Goal: Task Accomplishment & Management: Use online tool/utility

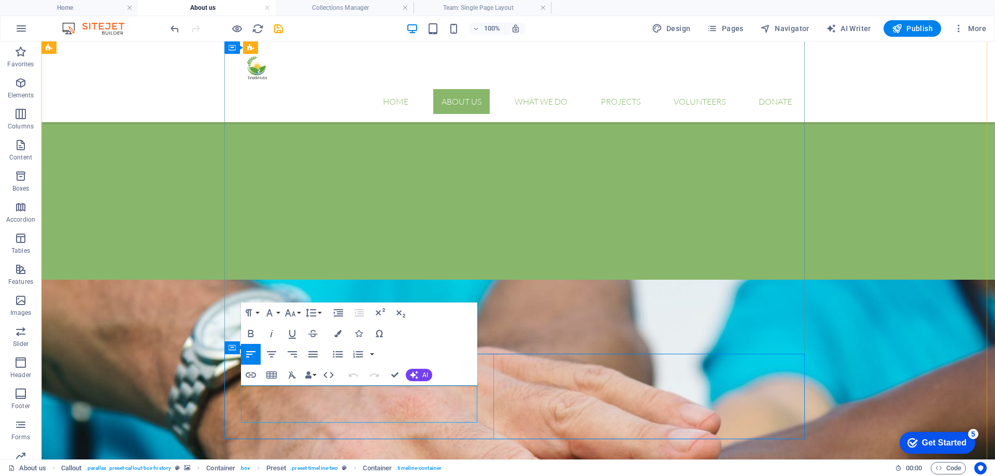
drag, startPoint x: 364, startPoint y: 417, endPoint x: 230, endPoint y: 384, distance: 138.8
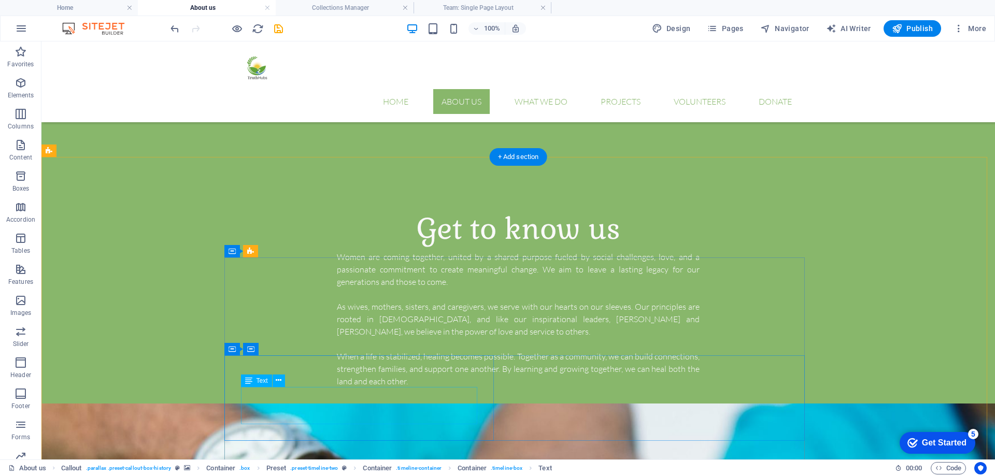
scroll to position [420, 0]
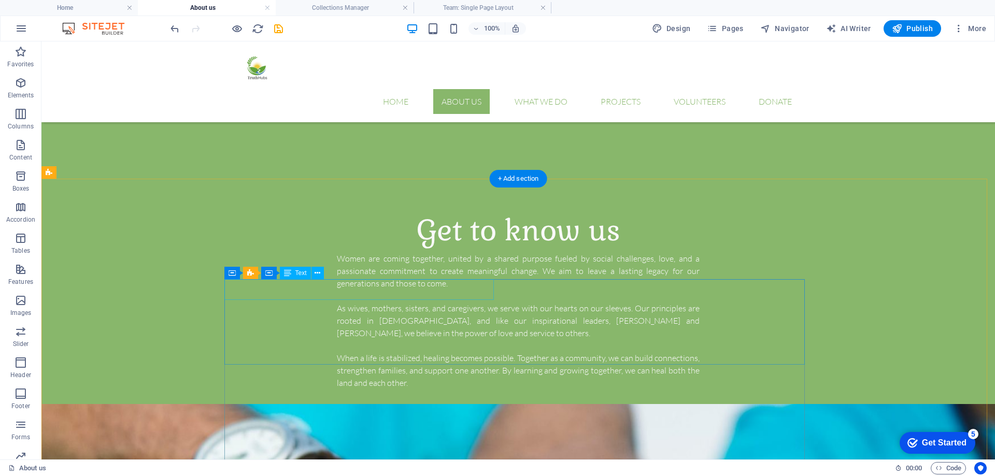
click at [316, 272] on icon at bounding box center [318, 273] width 6 height 11
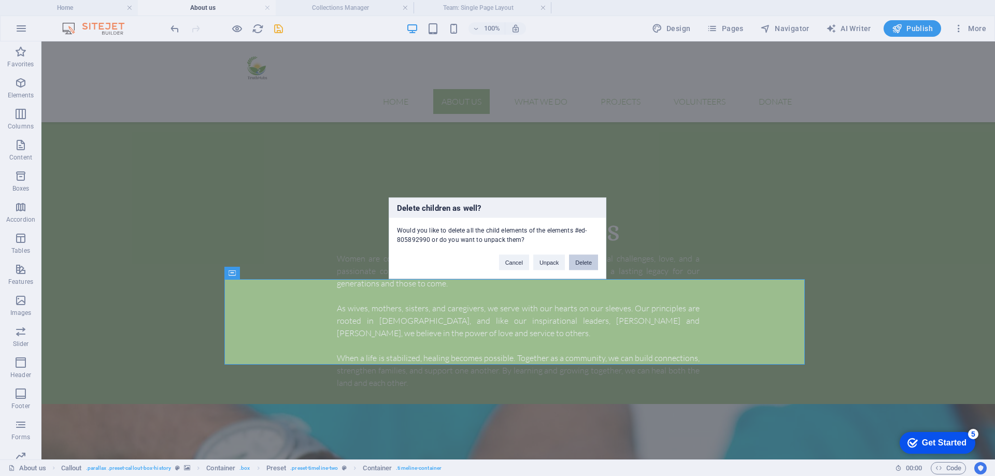
drag, startPoint x: 582, startPoint y: 264, endPoint x: 541, endPoint y: 223, distance: 58.3
click at [582, 264] on button "Delete" at bounding box center [583, 262] width 29 height 16
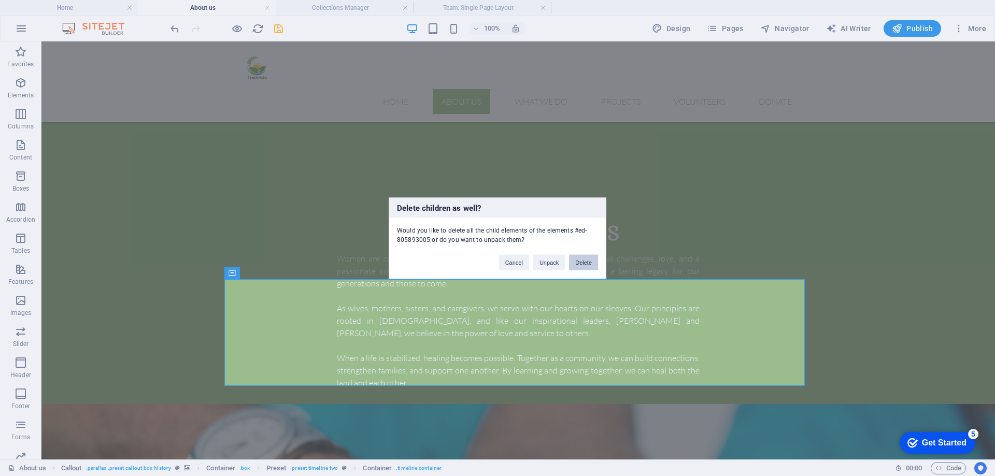
click at [581, 264] on button "Delete" at bounding box center [583, 262] width 29 height 16
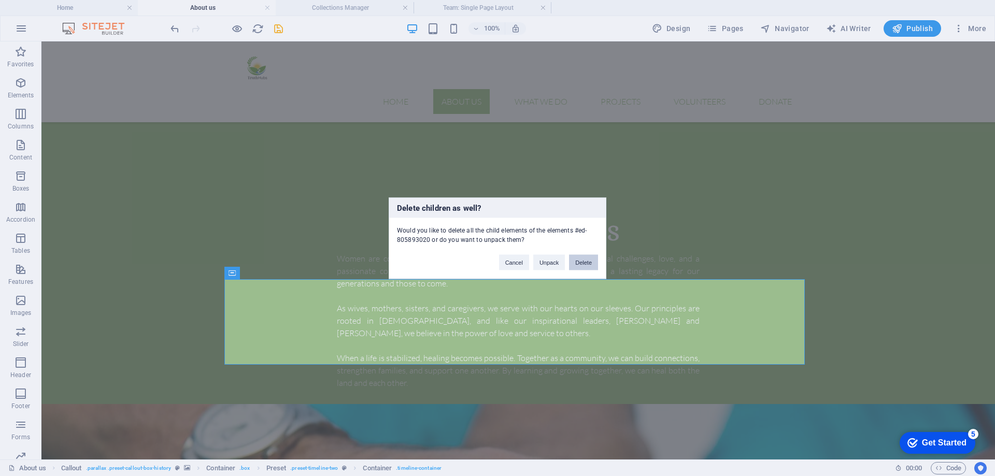
click at [584, 261] on button "Delete" at bounding box center [583, 262] width 29 height 16
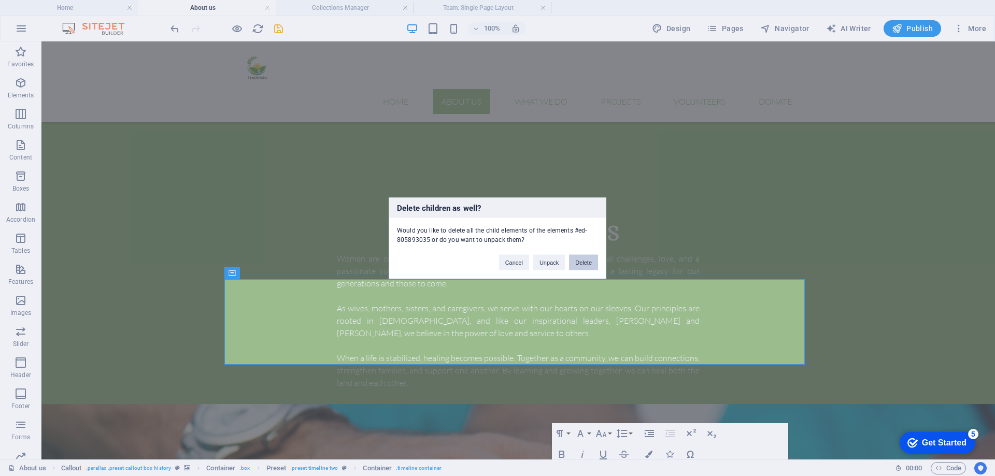
click at [593, 257] on button "Delete" at bounding box center [583, 262] width 29 height 16
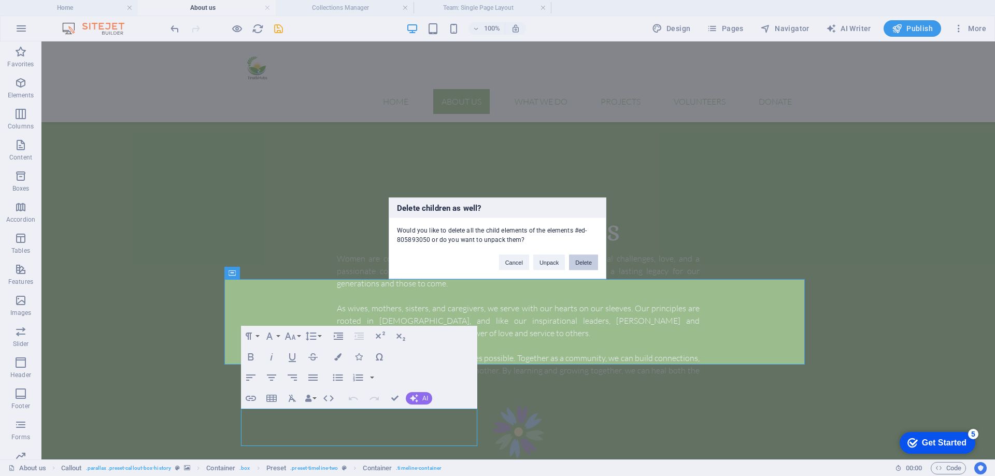
click at [581, 261] on button "Delete" at bounding box center [583, 262] width 29 height 16
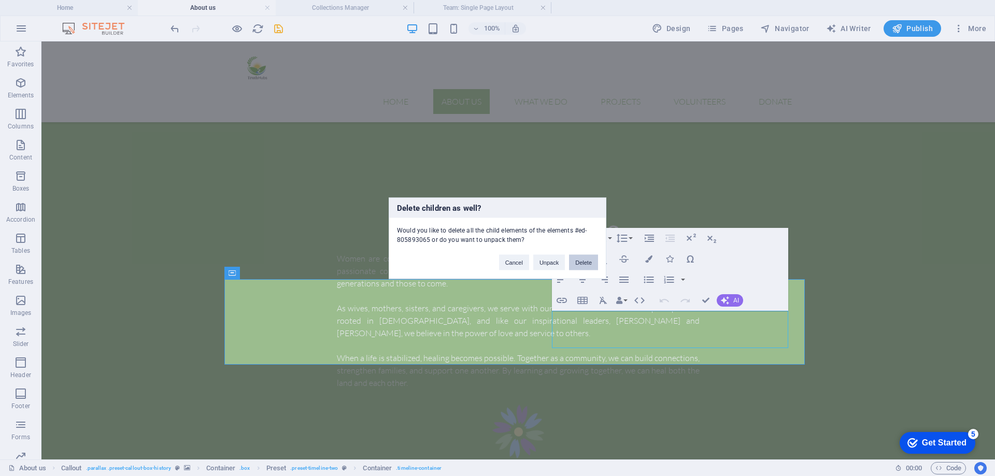
click at [585, 263] on button "Delete" at bounding box center [583, 262] width 29 height 16
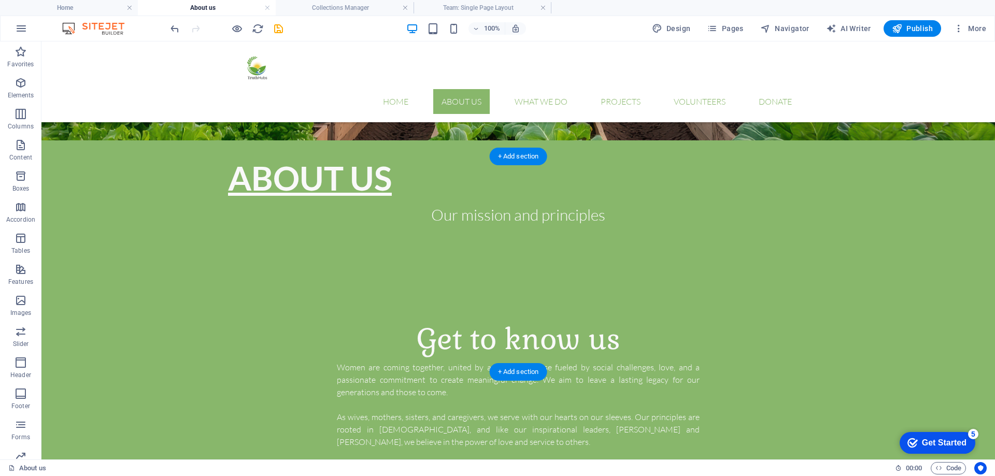
scroll to position [518, 0]
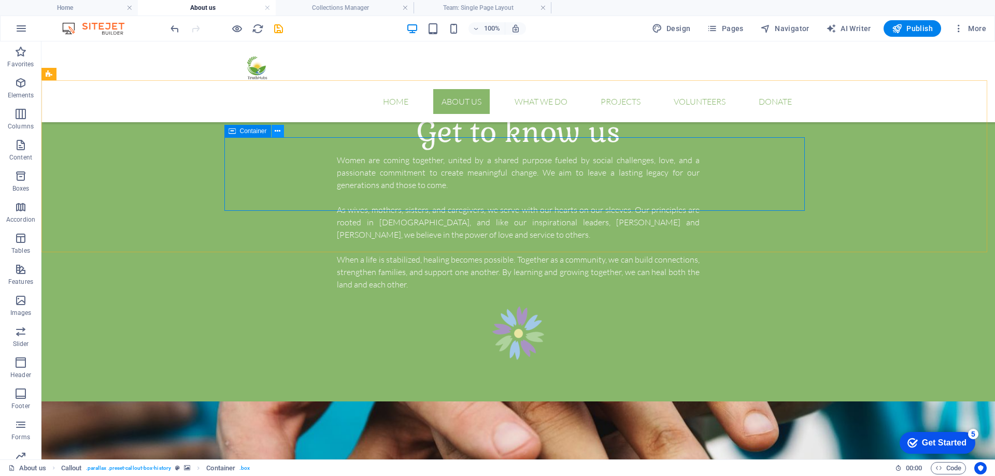
click at [282, 132] on button at bounding box center [278, 131] width 12 height 12
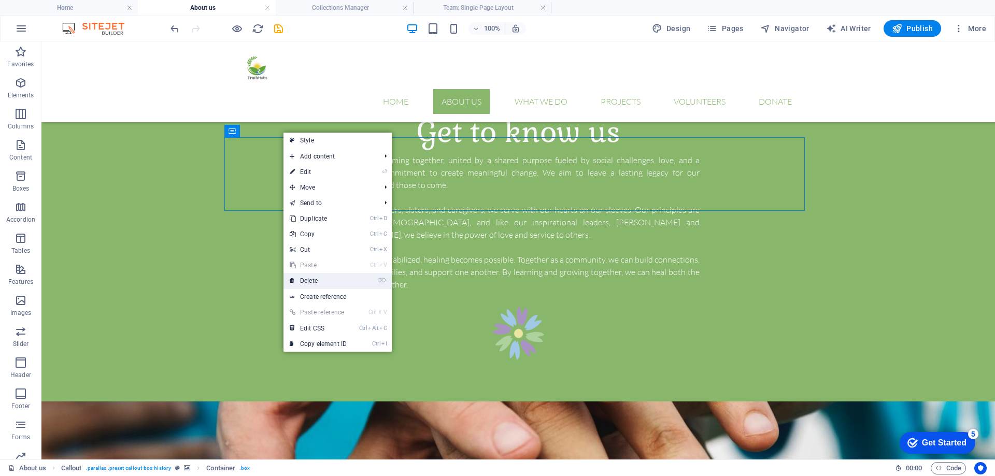
click at [337, 281] on link "⌦ Delete" at bounding box center [317, 281] width 69 height 16
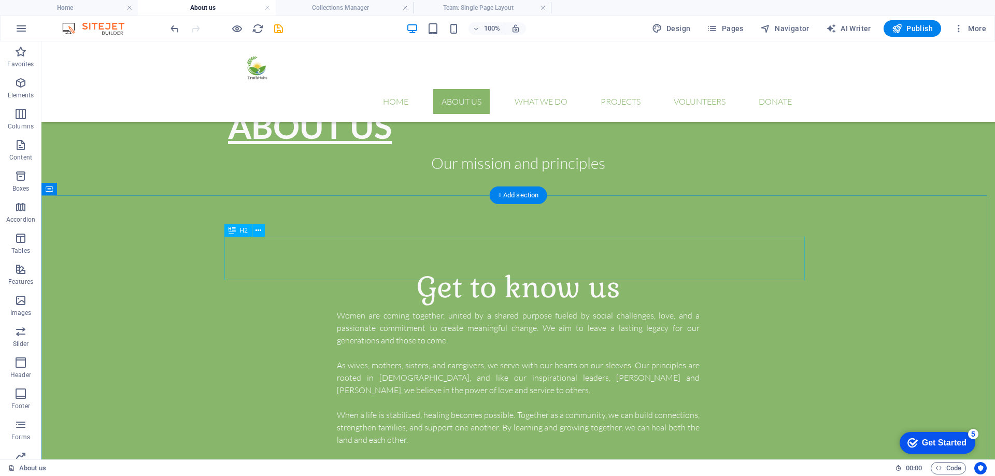
scroll to position [622, 0]
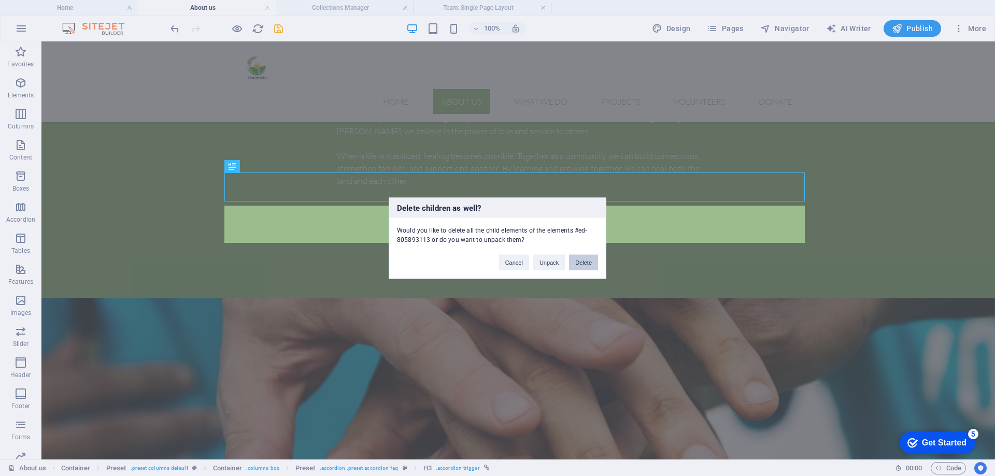
click at [582, 265] on button "Delete" at bounding box center [583, 262] width 29 height 16
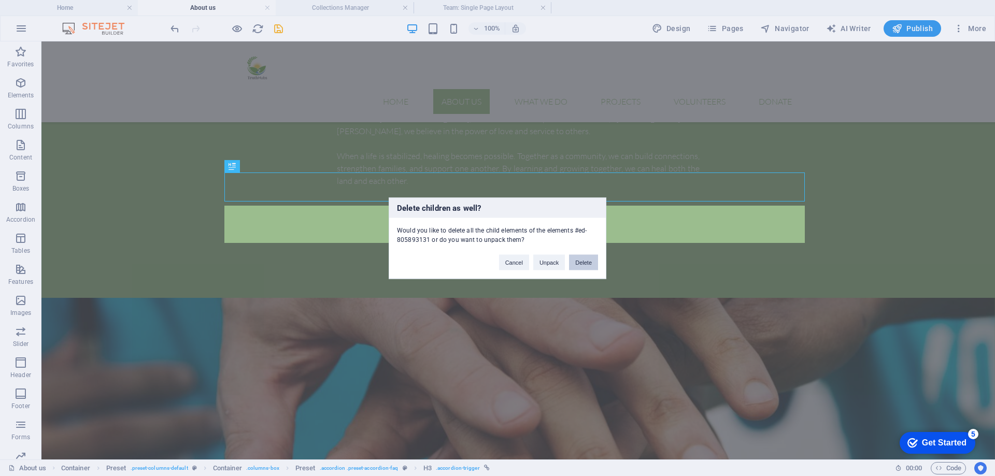
click at [591, 262] on button "Delete" at bounding box center [583, 262] width 29 height 16
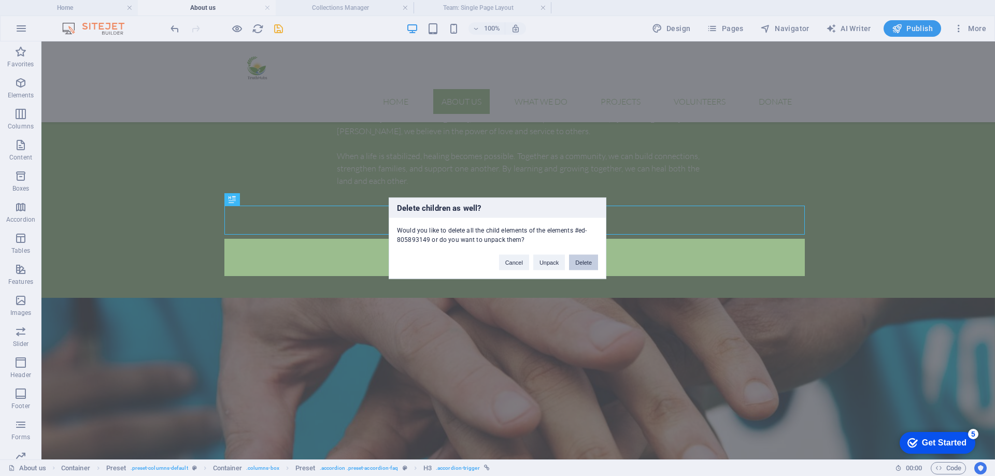
click at [590, 267] on button "Delete" at bounding box center [583, 262] width 29 height 16
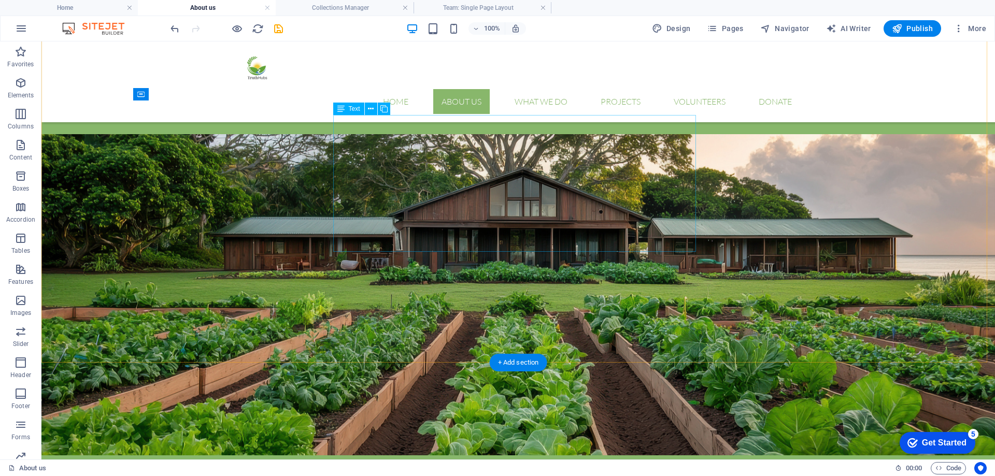
scroll to position [311, 0]
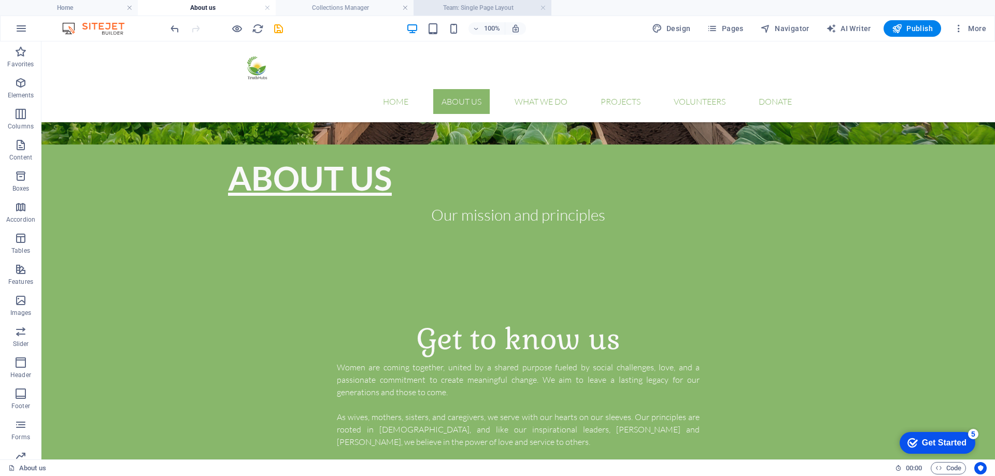
click at [478, 12] on h4 "Team: Single Page Layout" at bounding box center [483, 7] width 138 height 11
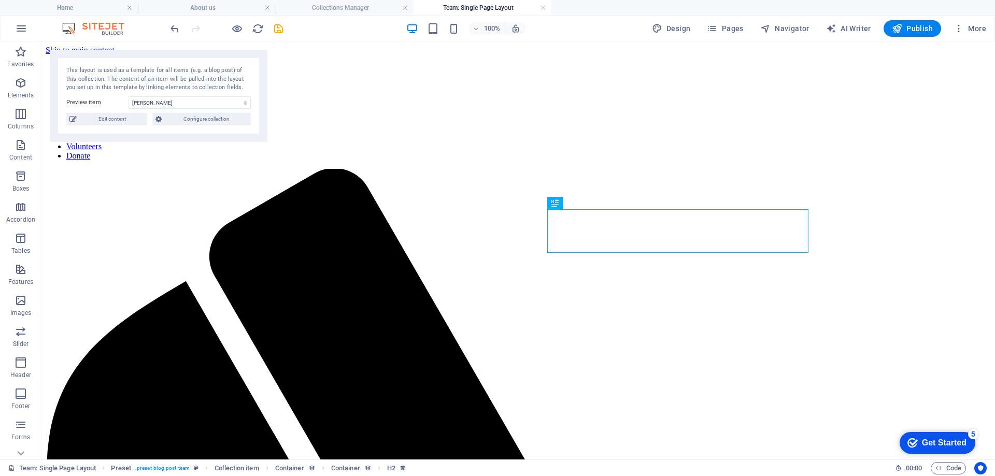
scroll to position [0, 0]
click at [373, 7] on h4 "Collections Manager" at bounding box center [345, 7] width 138 height 11
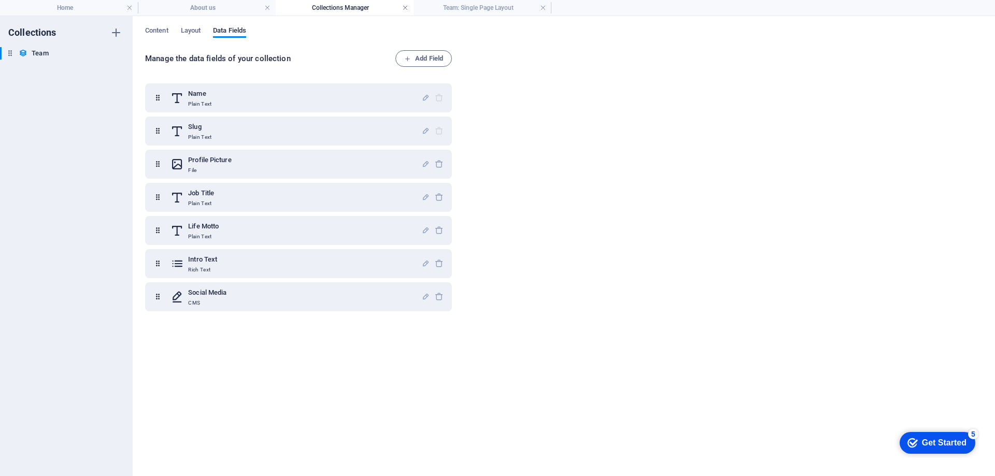
click at [406, 9] on link at bounding box center [405, 8] width 6 height 10
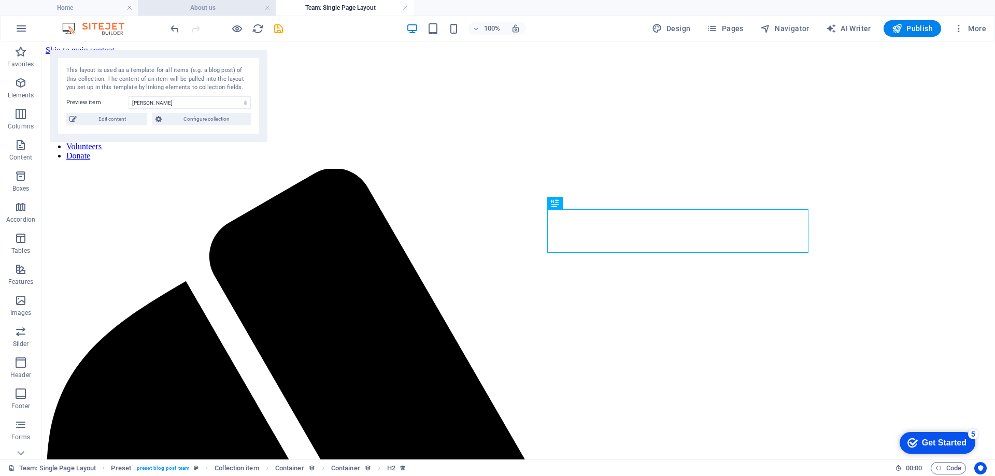
click at [226, 5] on h4 "About us" at bounding box center [207, 7] width 138 height 11
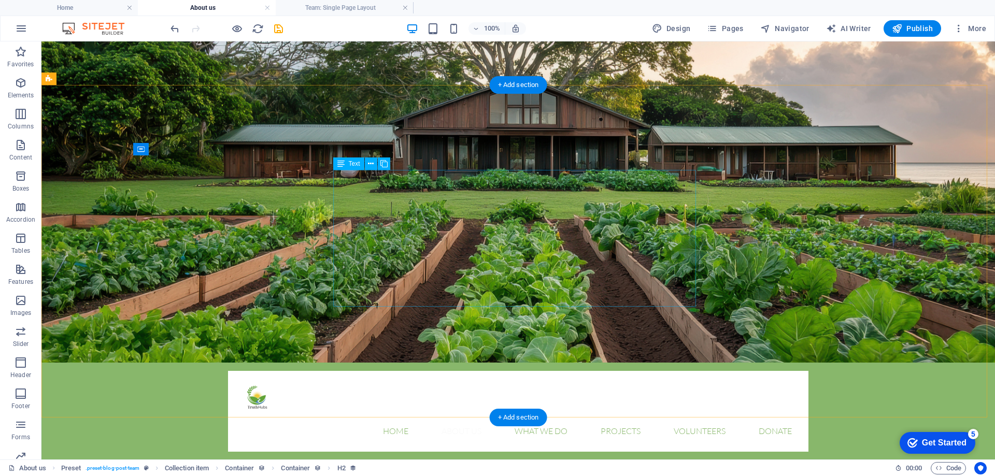
scroll to position [207, 0]
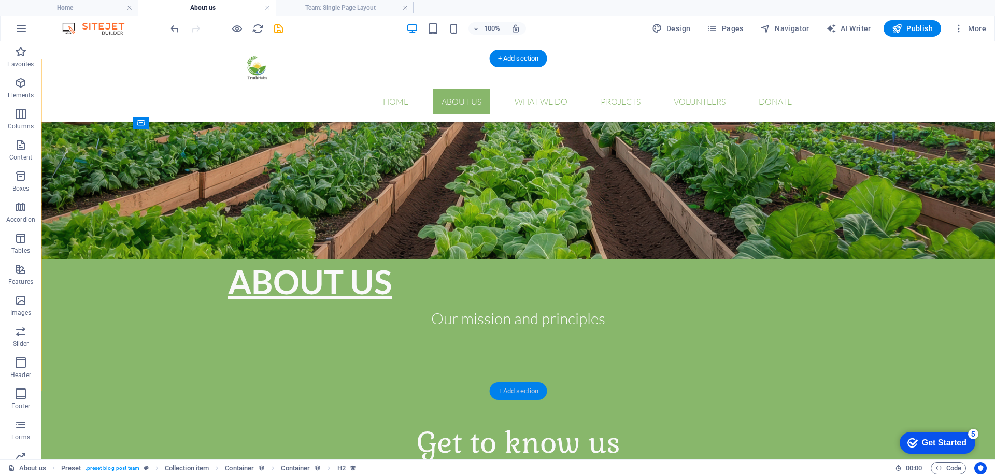
click at [521, 393] on div "+ Add section" at bounding box center [519, 391] width 58 height 18
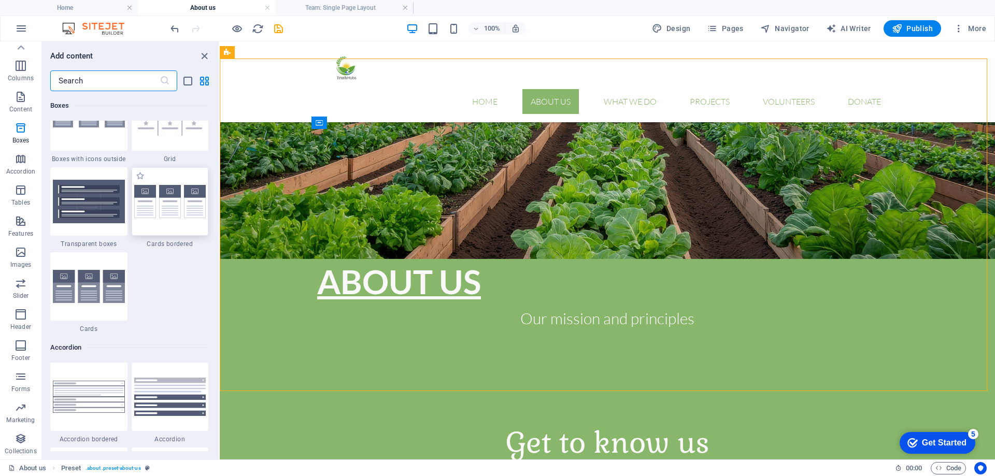
scroll to position [3005, 0]
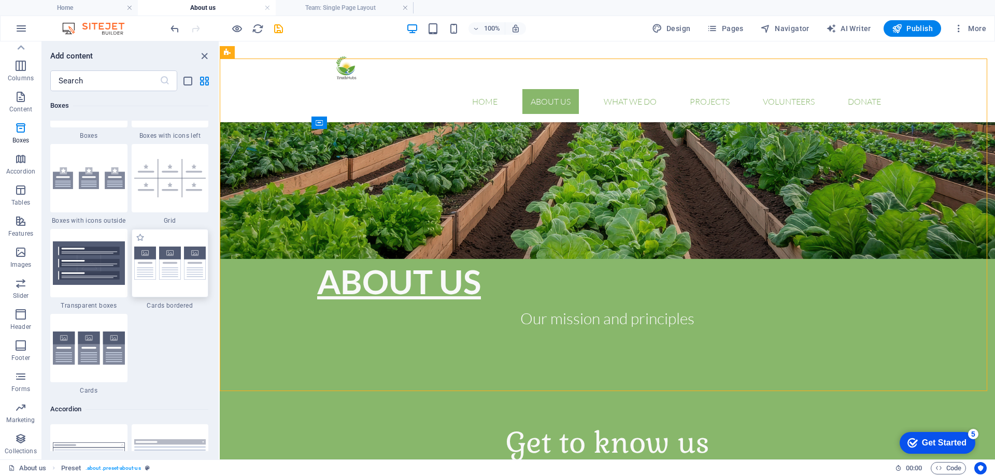
drag, startPoint x: 183, startPoint y: 262, endPoint x: 176, endPoint y: 239, distance: 24.1
click at [183, 262] on img at bounding box center [170, 264] width 72 height 34
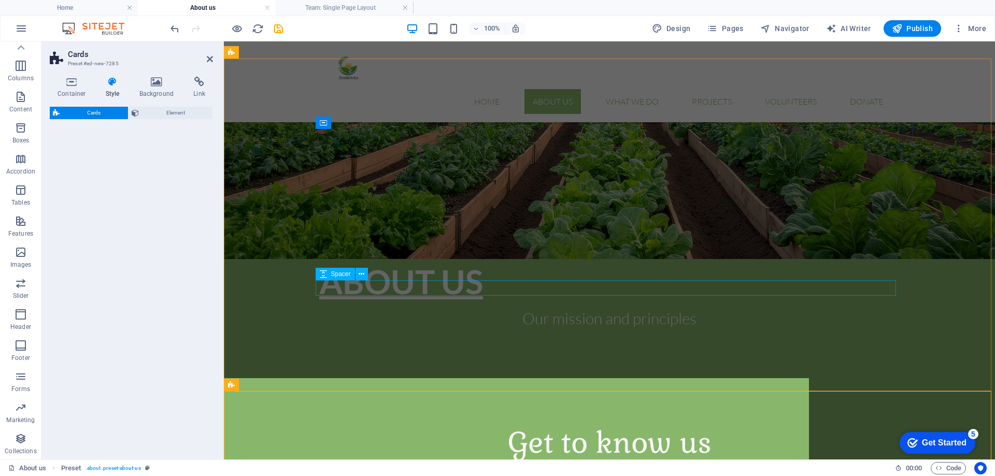
select select "rem"
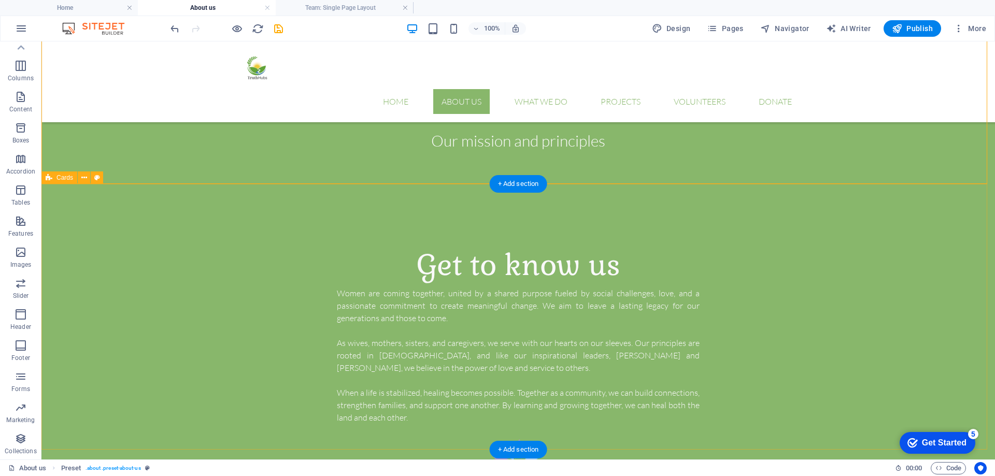
scroll to position [415, 0]
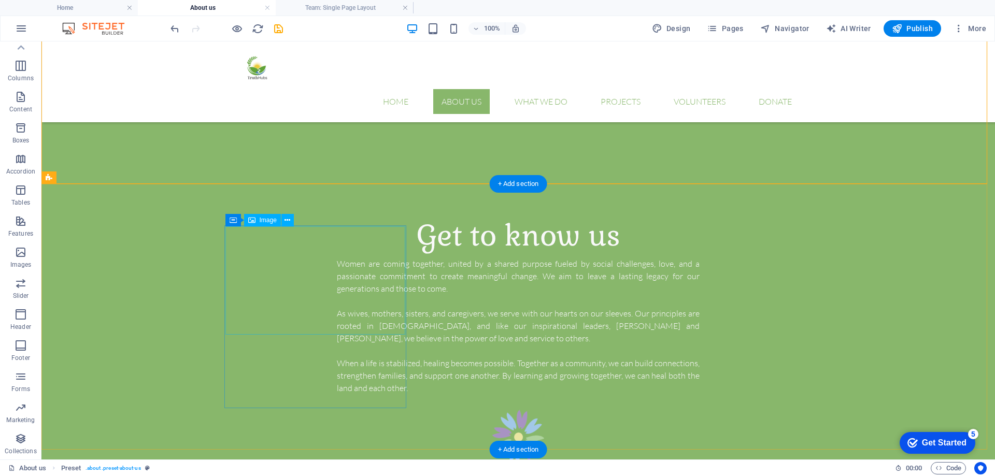
click at [264, 220] on span "Image" at bounding box center [268, 220] width 17 height 6
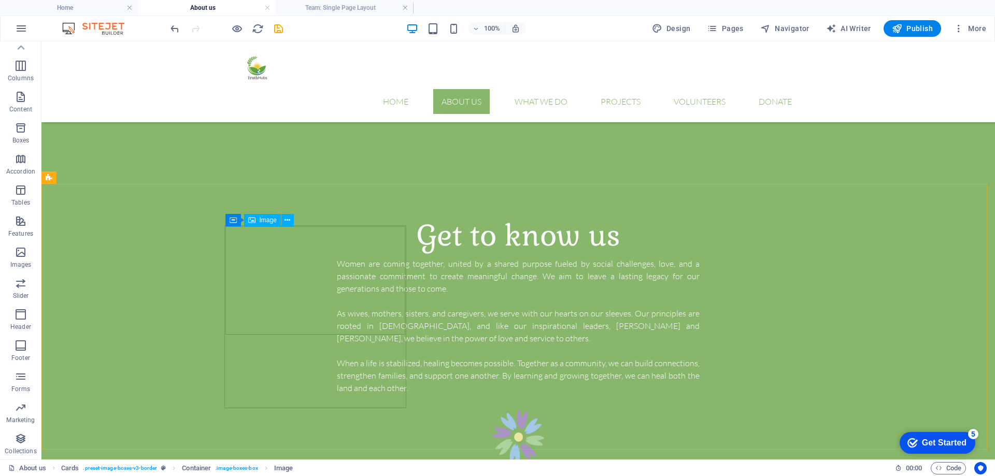
click at [253, 219] on icon at bounding box center [251, 220] width 7 height 12
click at [288, 220] on icon at bounding box center [287, 220] width 6 height 11
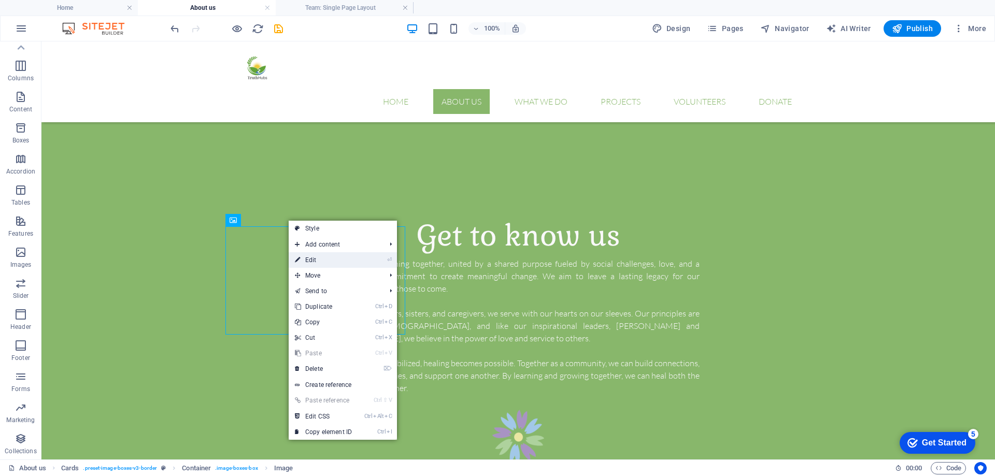
click at [322, 261] on link "⏎ Edit" at bounding box center [323, 260] width 69 height 16
select select "%"
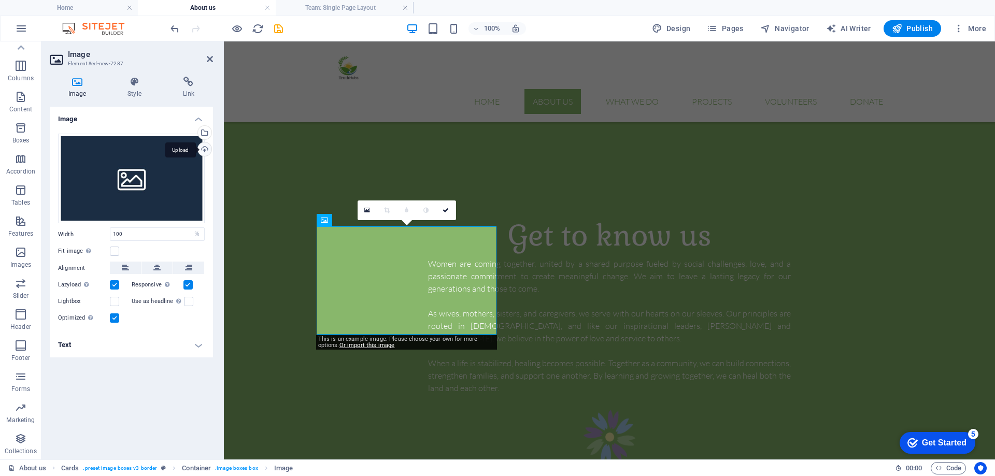
click at [203, 149] on div "Upload" at bounding box center [204, 151] width 16 height 16
click at [559, 223] on span "Image" at bounding box center [557, 220] width 17 height 6
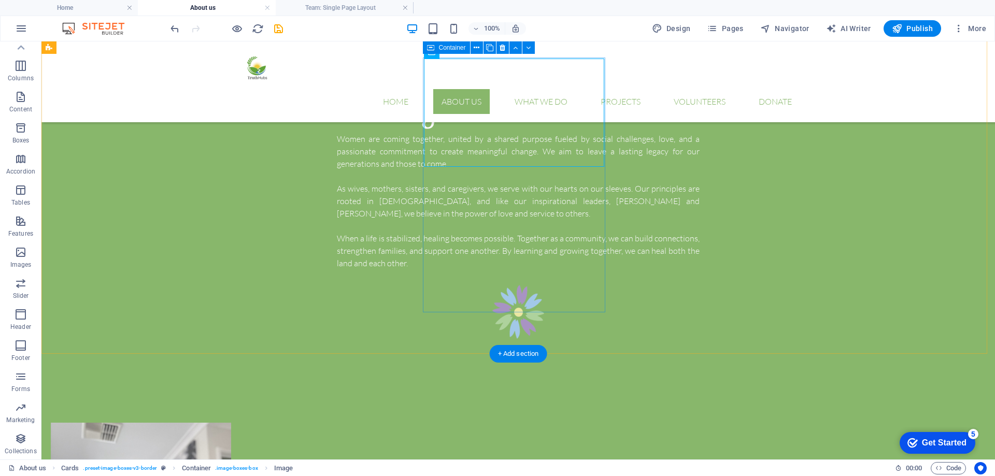
scroll to position [518, 0]
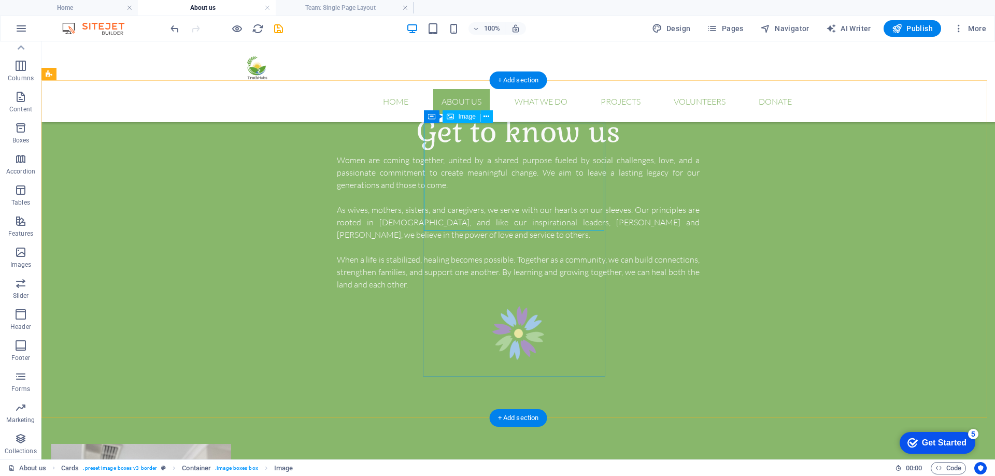
click at [490, 116] on button at bounding box center [486, 116] width 12 height 12
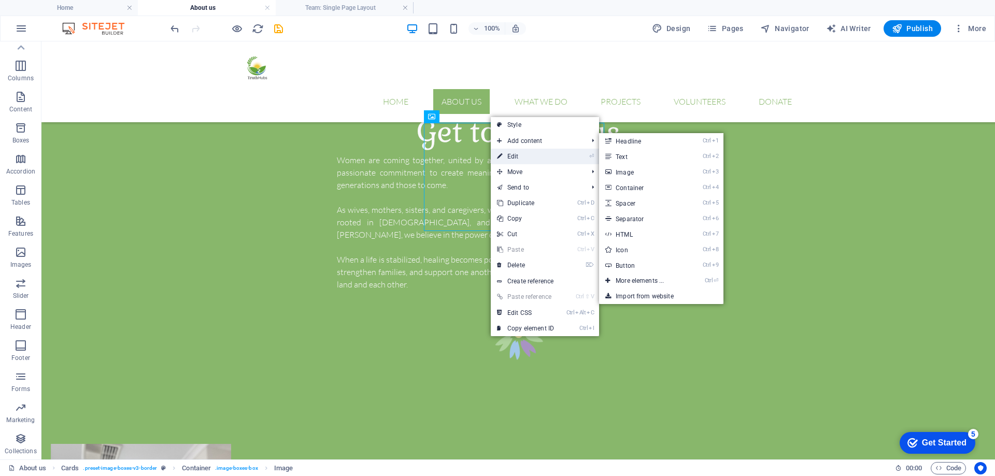
click at [529, 153] on link "⏎ Edit" at bounding box center [525, 157] width 69 height 16
select select "%"
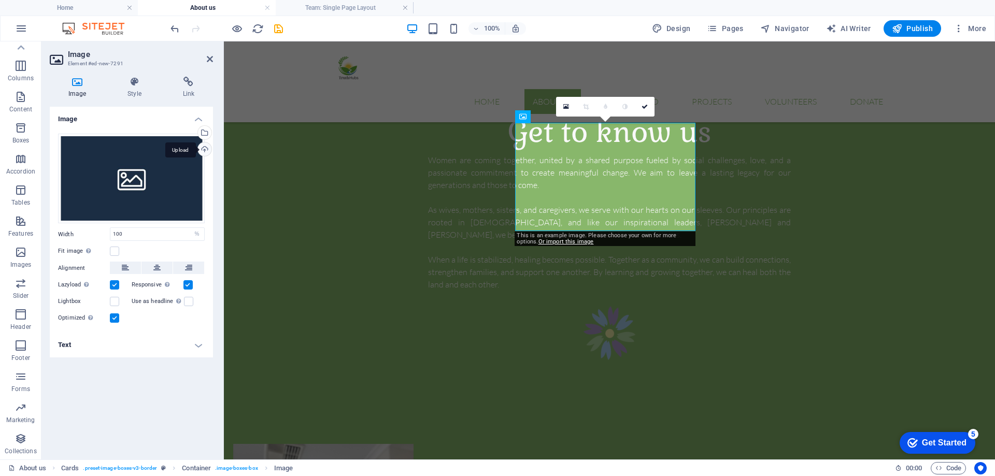
click at [203, 149] on div "Upload" at bounding box center [204, 151] width 16 height 16
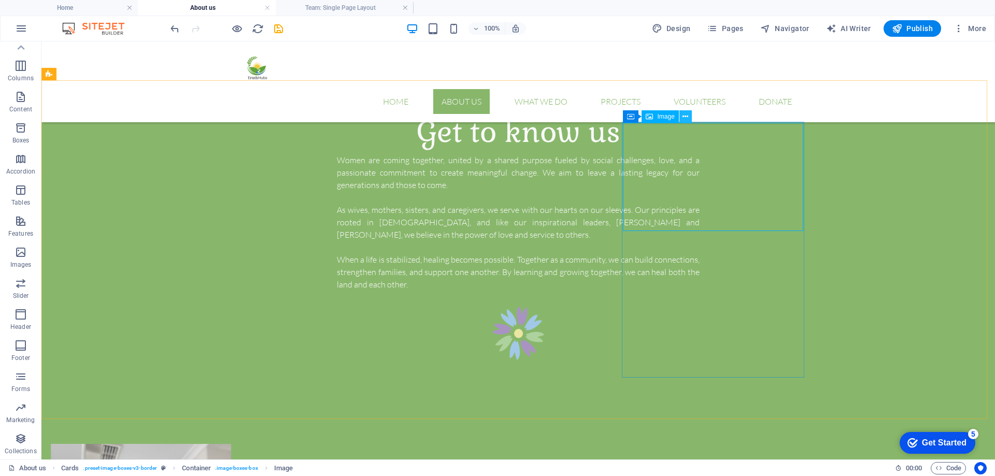
click at [687, 116] on icon at bounding box center [685, 116] width 6 height 11
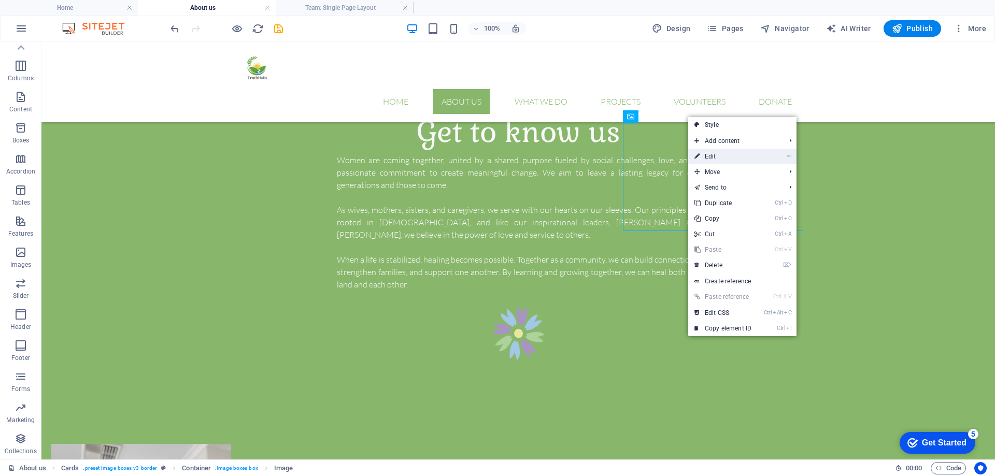
click at [721, 153] on link "⏎ Edit" at bounding box center [722, 157] width 69 height 16
select select "%"
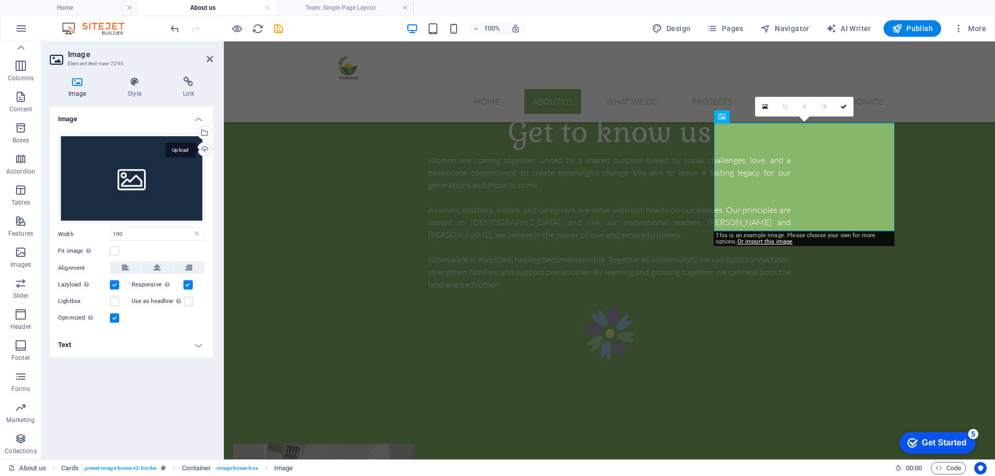
click at [202, 148] on div "Upload" at bounding box center [204, 151] width 16 height 16
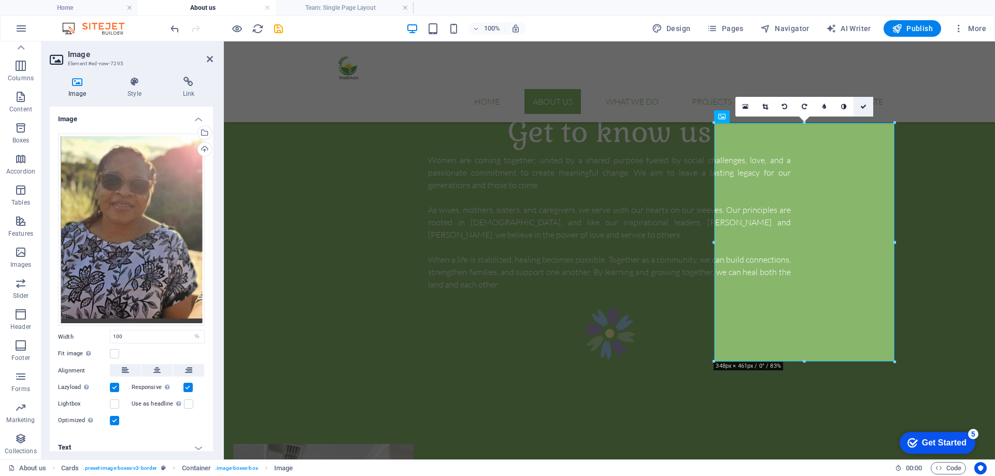
click at [867, 106] on link at bounding box center [863, 107] width 20 height 20
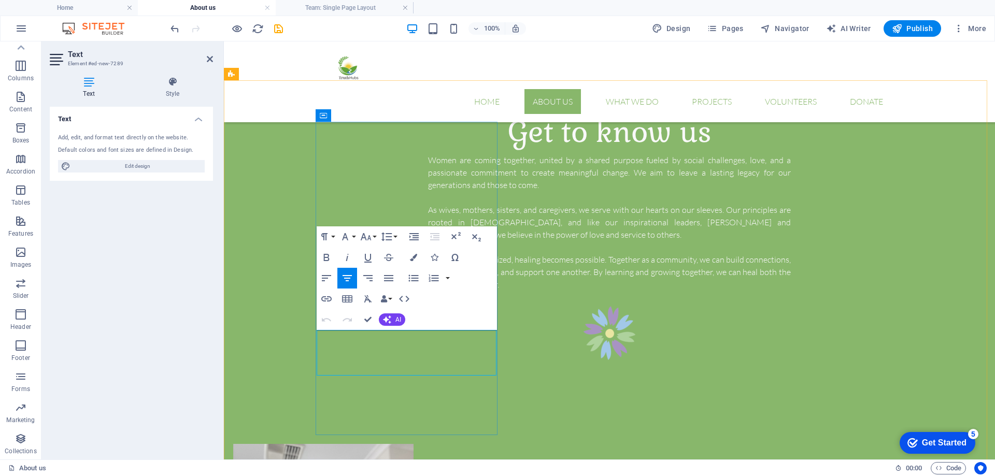
drag, startPoint x: 477, startPoint y: 367, endPoint x: 411, endPoint y: 353, distance: 67.3
drag, startPoint x: 466, startPoint y: 361, endPoint x: 324, endPoint y: 337, distance: 143.4
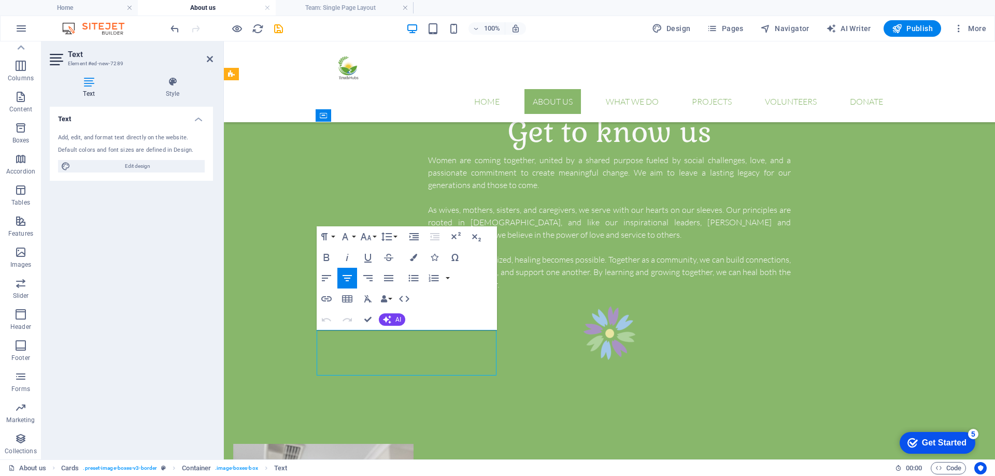
drag, startPoint x: 471, startPoint y: 364, endPoint x: 329, endPoint y: 344, distance: 143.5
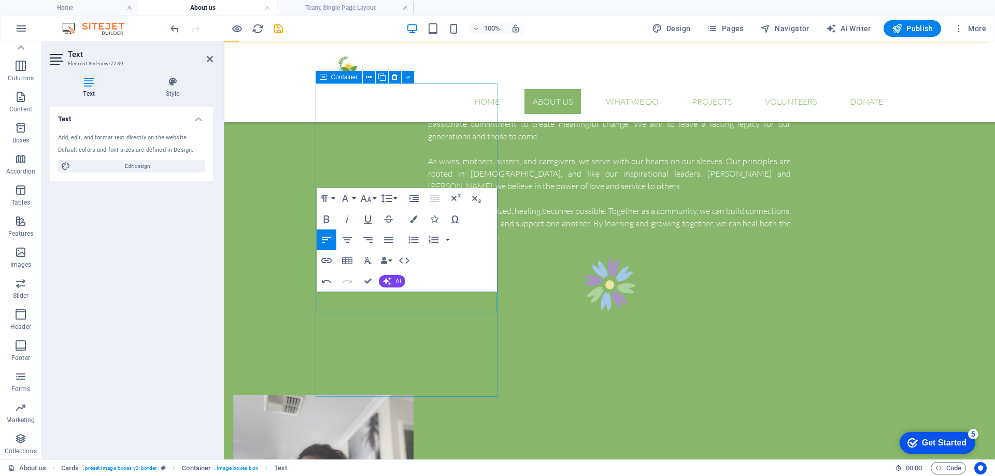
scroll to position [570, 0]
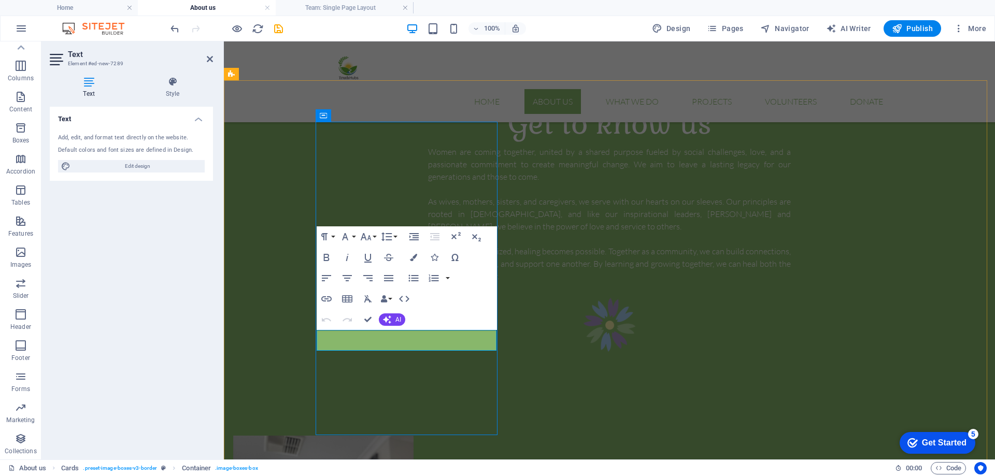
scroll to position [518, 0]
